Goal: Information Seeking & Learning: Find specific fact

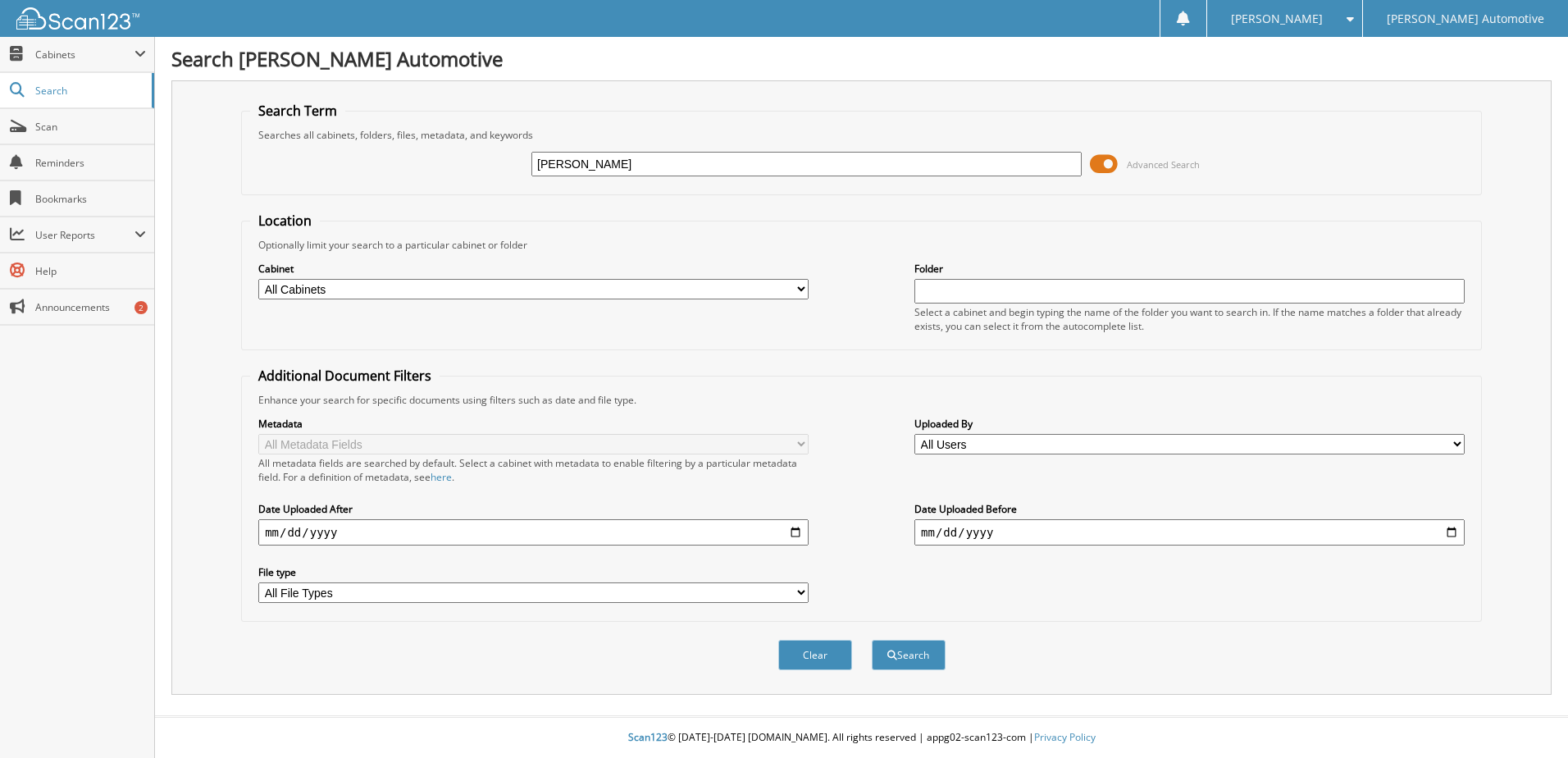
type input "[PERSON_NAME]"
click at [804, 287] on select "All Cabinets ALS ACCOUNTING ALS TITLES CAR DEALS DEAD DEALS DEALER TRADE DRIVERS" at bounding box center [533, 290] width 550 height 21
select select "3345"
click at [258, 279] on select "All Cabinets ALS ACCOUNTING ALS TITLES CAR DEALS DEAD DEALS DEALER TRADE DRIVERS" at bounding box center [533, 290] width 550 height 21
click at [928, 660] on button "Search" at bounding box center [909, 656] width 74 height 30
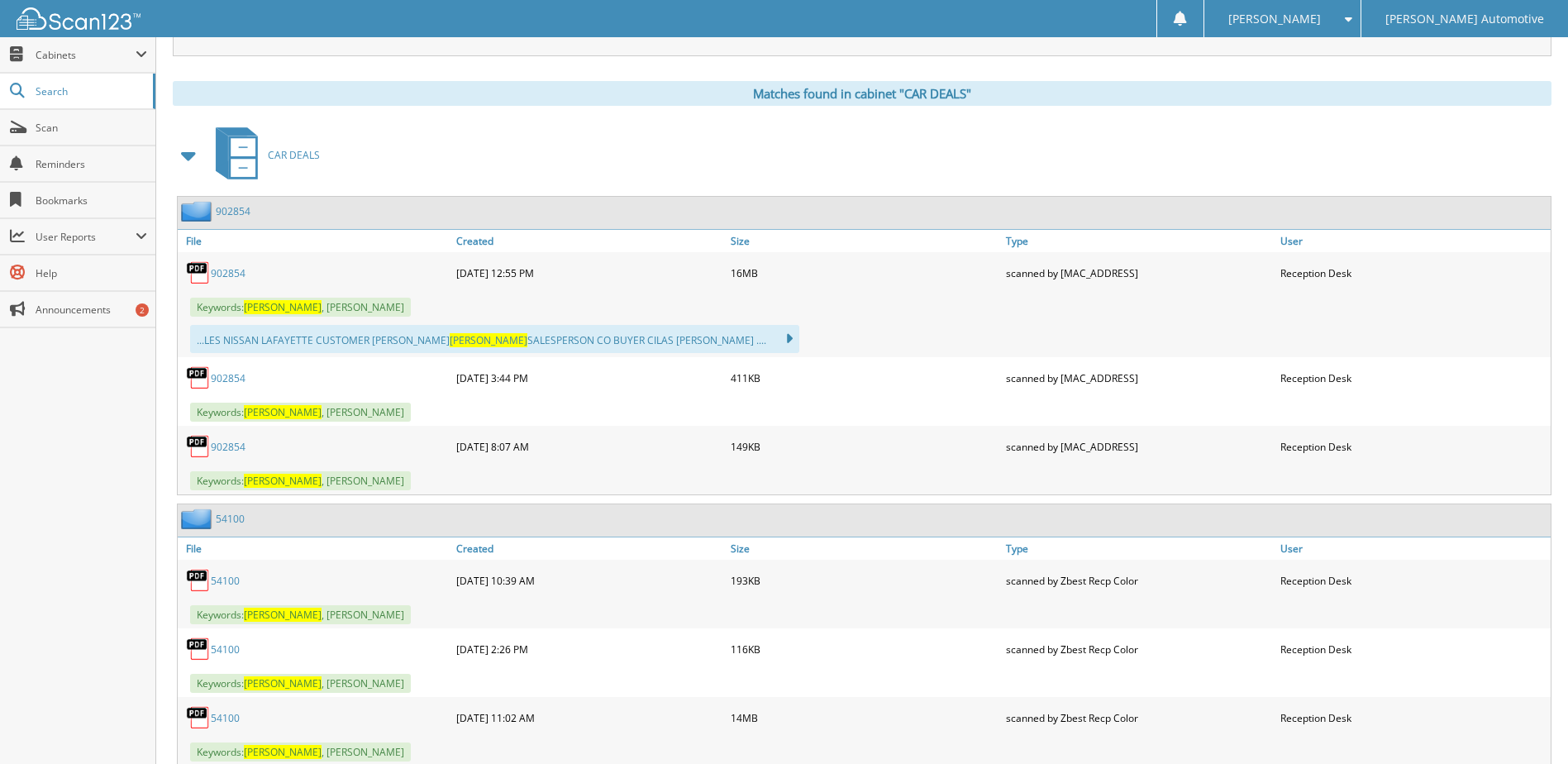
scroll to position [662, 0]
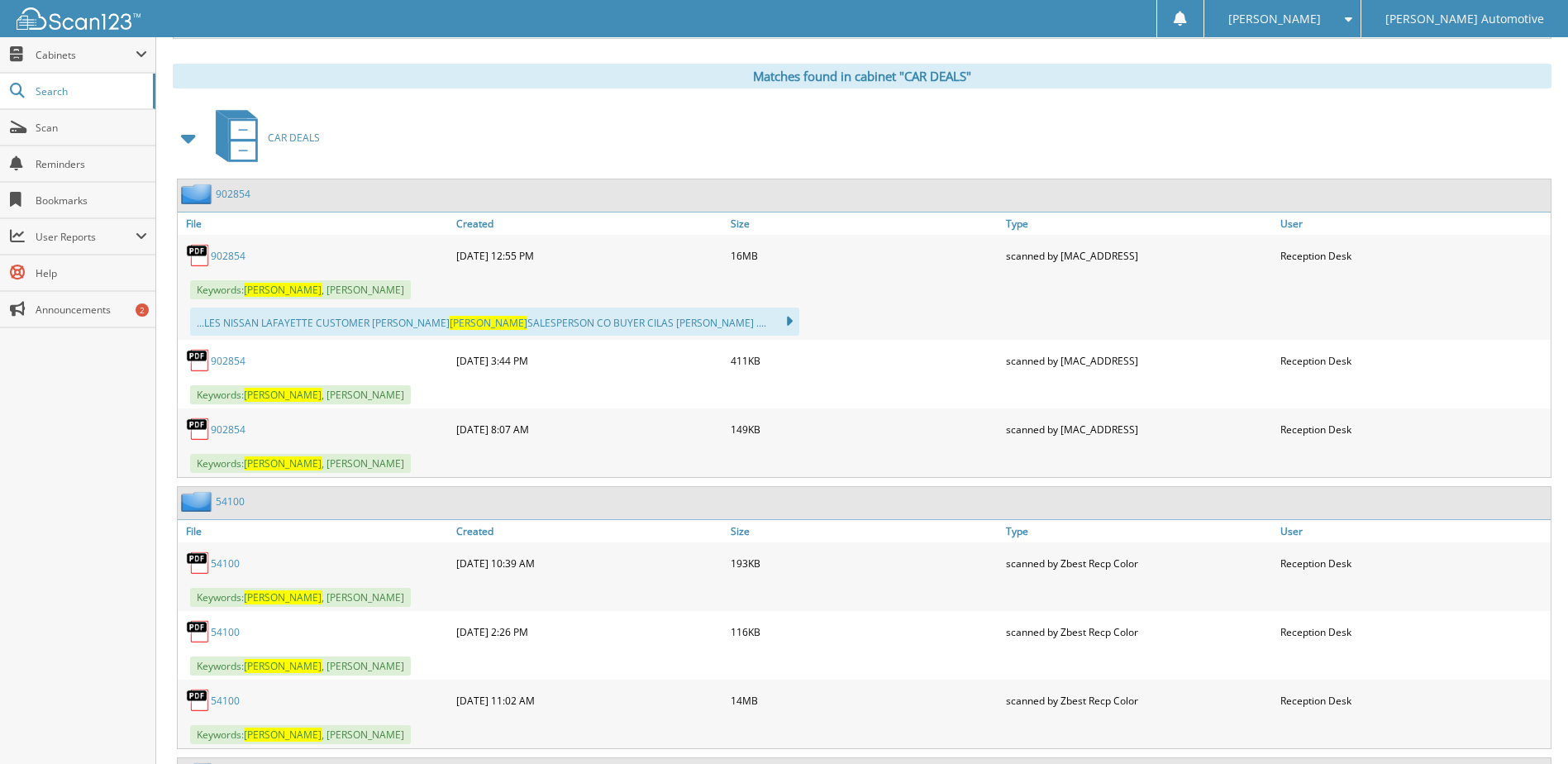
click at [232, 561] on link "54100" at bounding box center [225, 564] width 29 height 14
click at [224, 630] on link "54100" at bounding box center [225, 632] width 29 height 14
click at [229, 701] on link "54100" at bounding box center [225, 701] width 29 height 14
